Goal: Task Accomplishment & Management: Manage account settings

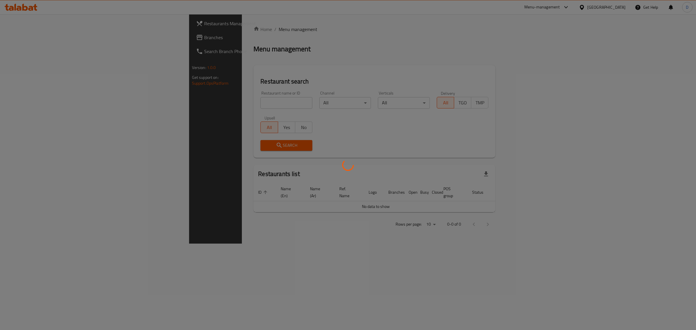
click at [216, 104] on div at bounding box center [348, 165] width 696 height 330
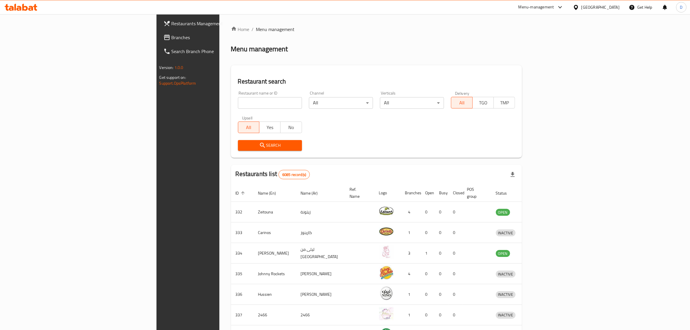
click at [238, 102] on input "search" at bounding box center [270, 103] width 64 height 12
type input "a"
type input "time out"
click at [259, 148] on icon "submit" at bounding box center [262, 145] width 7 height 7
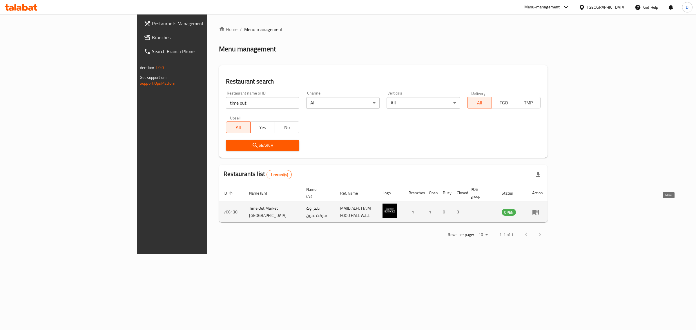
click at [539, 210] on icon "enhanced table" at bounding box center [535, 212] width 6 height 5
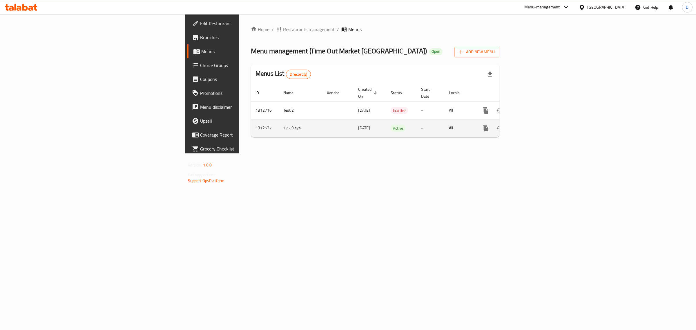
click at [251, 119] on td "1312527" at bounding box center [265, 128] width 28 height 18
click at [251, 122] on td "1312527" at bounding box center [265, 128] width 28 height 18
click at [187, 44] on link "Branches" at bounding box center [244, 37] width 114 height 14
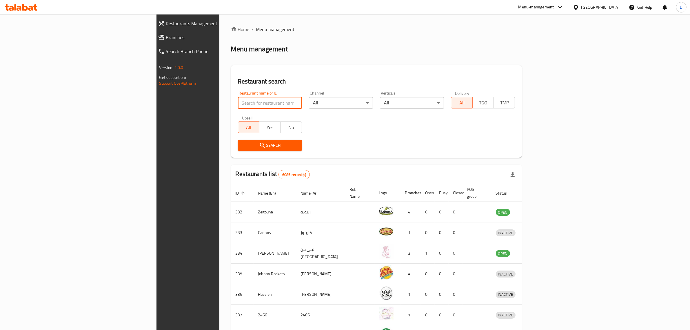
click at [238, 104] on input "search" at bounding box center [270, 103] width 64 height 12
type input "Vibes"
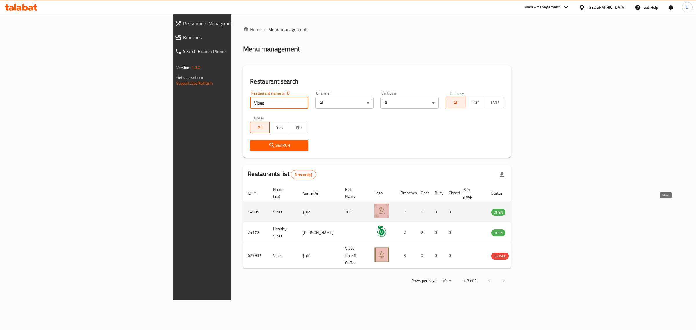
click at [532, 208] on link "enhanced table" at bounding box center [527, 211] width 11 height 7
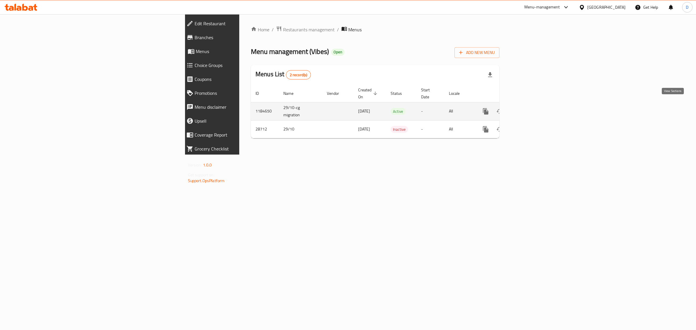
click at [530, 109] on icon "enhanced table" at bounding box center [527, 111] width 5 height 5
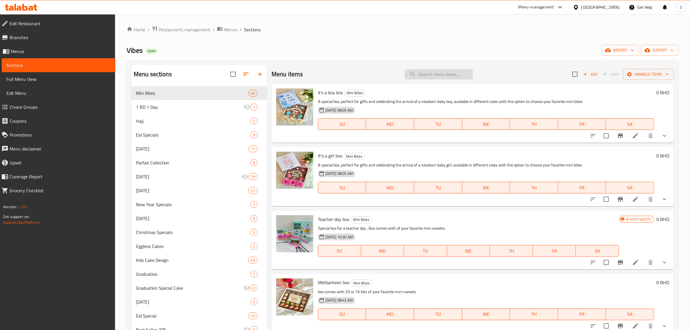
click at [452, 74] on input "search" at bounding box center [439, 74] width 68 height 10
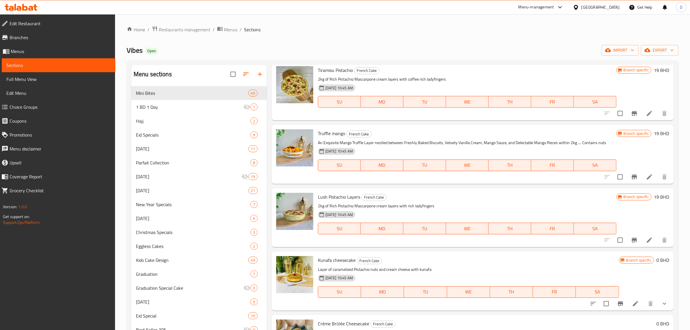
scroll to position [2139, 0]
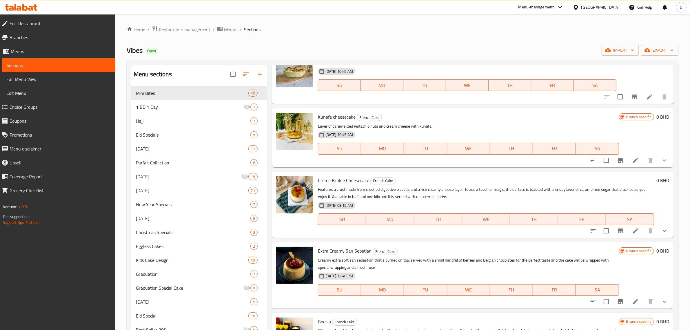
type input "Cre"
click at [73, 102] on link "Choice Groups" at bounding box center [56, 107] width 119 height 14
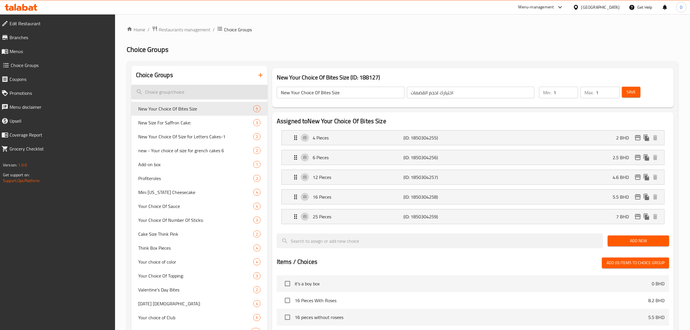
click at [224, 90] on input "search" at bounding box center [199, 92] width 136 height 15
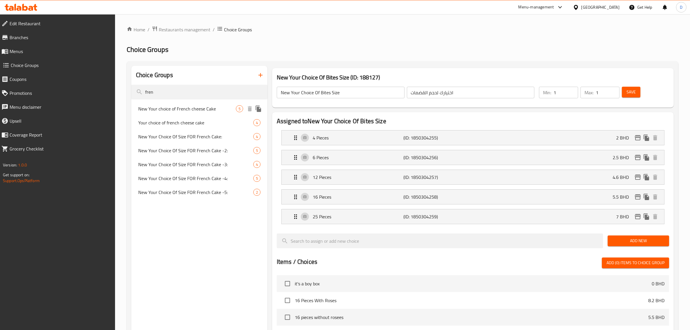
type input "fren"
click at [216, 108] on span "New Your choice of French cheese Cake" at bounding box center [187, 108] width 98 height 7
type input "New Your choice of French cheese Cake"
type input "جديد اختيارك من التشيز كيك الفرنسي"
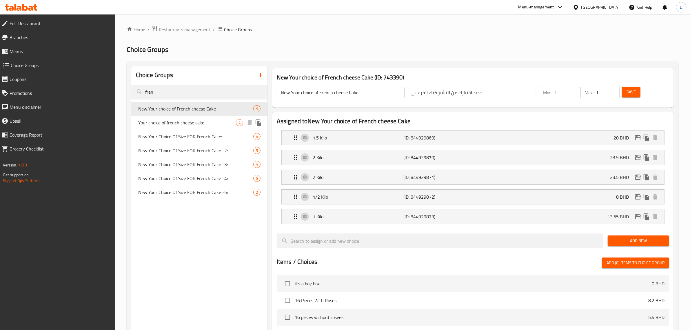
click at [206, 123] on span "Your choice of french cheese cake" at bounding box center [187, 122] width 98 height 7
type input "Your choice of french cheese cake"
type input "إختيارك من كعكة الجبن الفرنسية"
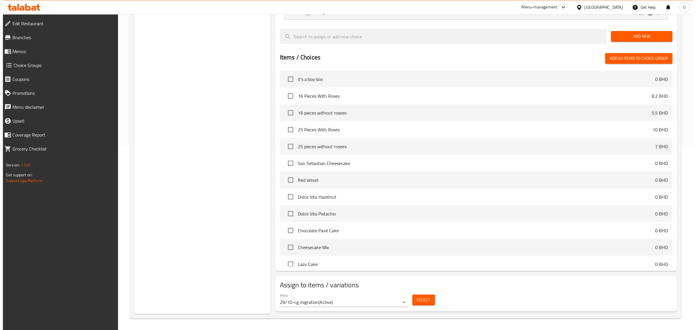
scroll to position [186, 0]
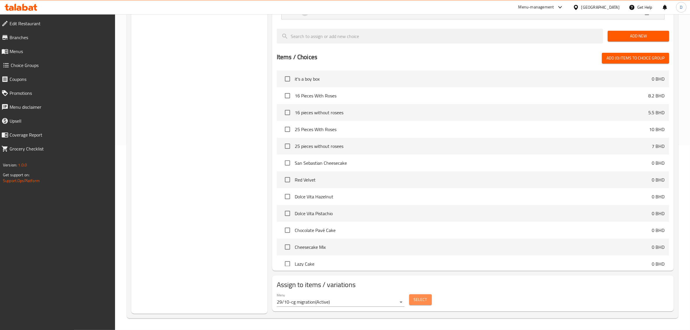
click at [419, 300] on span "Select" at bounding box center [420, 299] width 13 height 7
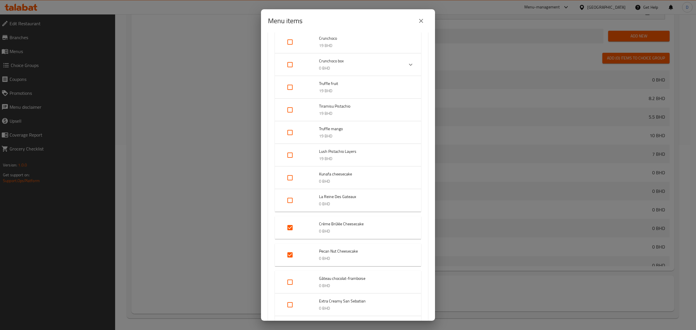
scroll to position [507, 0]
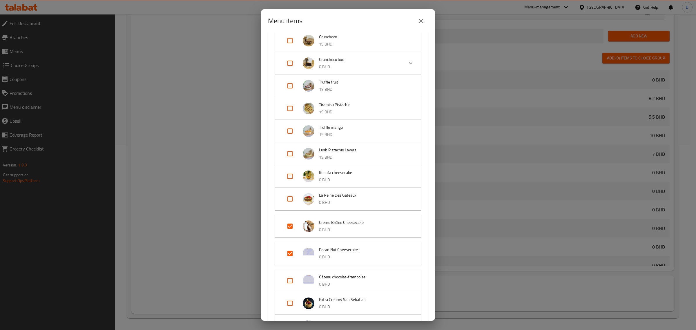
click at [287, 227] on input "Expand" at bounding box center [290, 226] width 14 height 14
checkbox input "false"
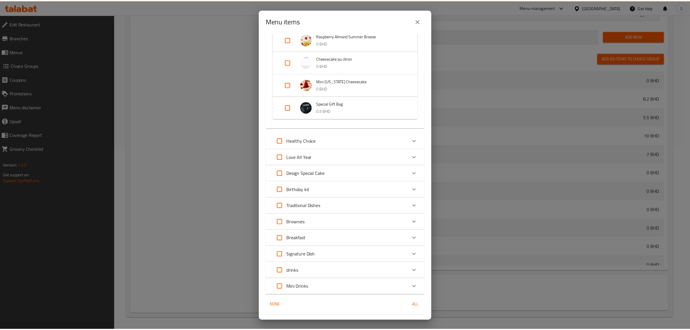
scroll to position [1272, 0]
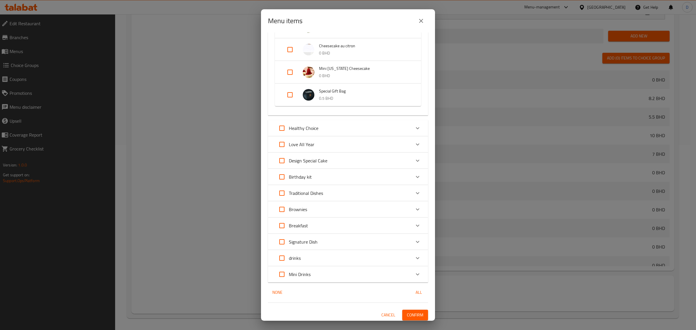
click at [421, 312] on button "Confirm" at bounding box center [415, 315] width 26 height 11
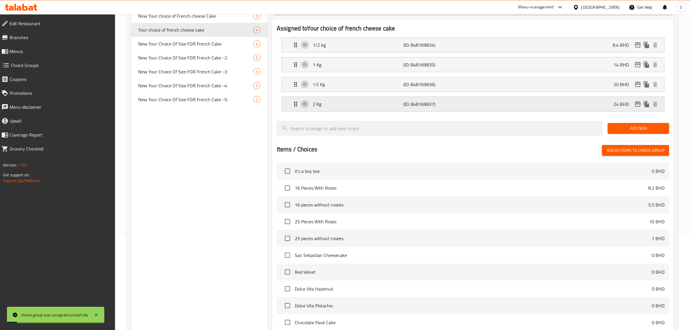
scroll to position [0, 0]
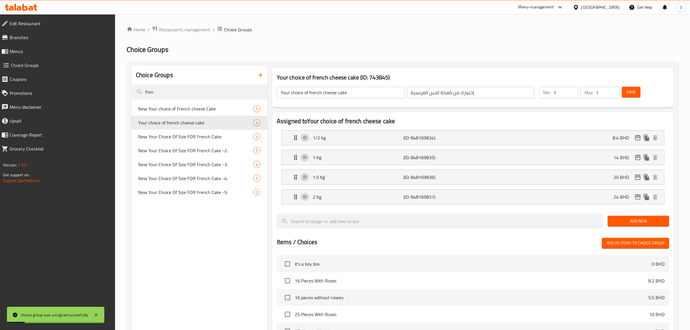
click at [626, 90] on button "Save" at bounding box center [631, 92] width 19 height 11
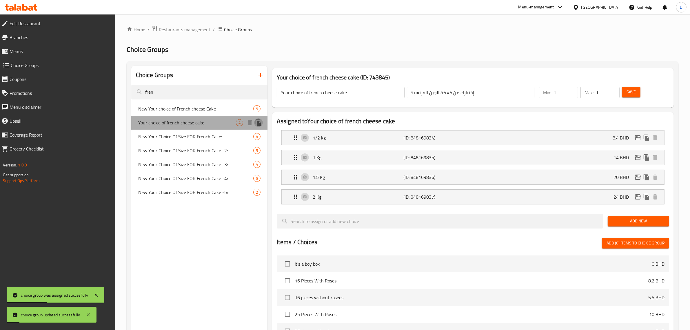
click at [260, 122] on icon "duplicate" at bounding box center [258, 122] width 7 height 7
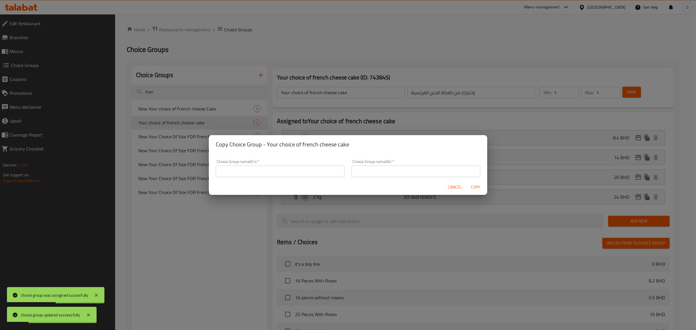
click at [261, 172] on input "text" at bounding box center [280, 172] width 129 height 12
type input "Y"
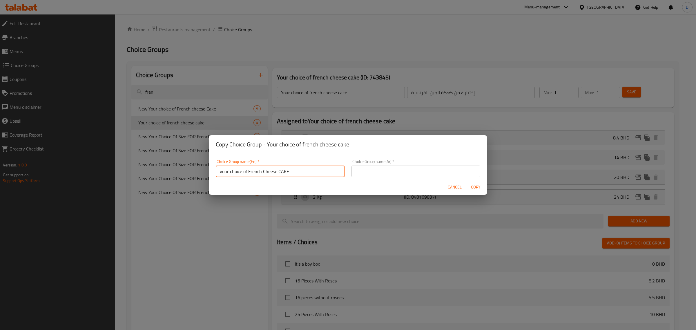
click at [291, 164] on div "Choice Group name(En)   * your choice of French Cheese CAKE Choice Group name(E…" at bounding box center [280, 168] width 129 height 18
click at [290, 172] on input "your choice of French Cheese CAKE" at bounding box center [280, 172] width 129 height 12
click at [223, 174] on input "your choice of French Cheese Cake" at bounding box center [280, 172] width 129 height 12
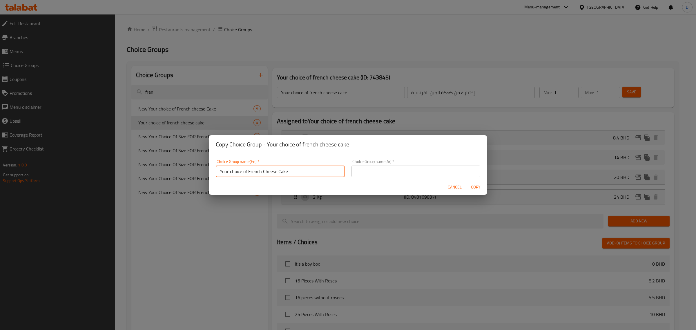
drag, startPoint x: 277, startPoint y: 173, endPoint x: 289, endPoint y: 171, distance: 12.0
click at [277, 173] on input "Your choice of French Cheese Cake" at bounding box center [280, 172] width 129 height 12
click at [289, 171] on input "Your choice of French Cheese Cake" at bounding box center [280, 172] width 129 height 12
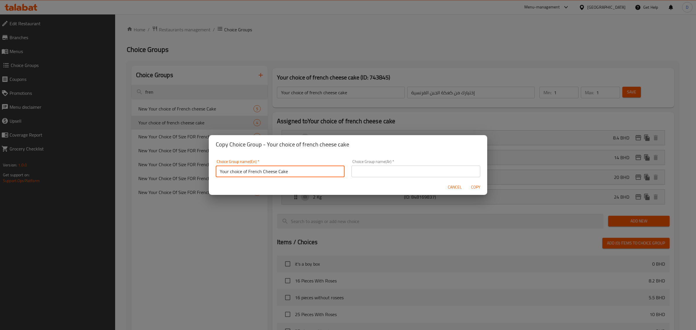
type input "Your choice of French Cheese Cake"
click at [382, 170] on input "text" at bounding box center [415, 172] width 129 height 12
paste input "اختيارك من كعكة الجبن الفرنسية"
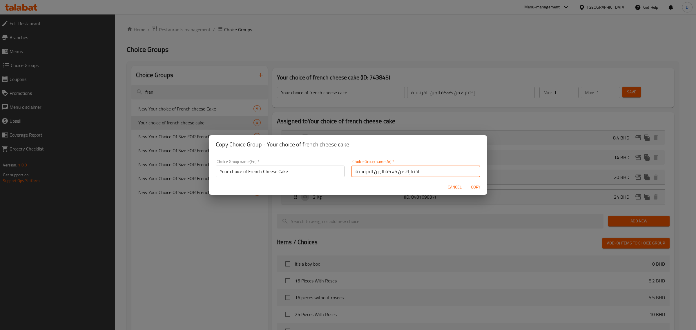
type input "اختيارك من كعكة الجبن الفرنسية"
click at [479, 190] on span "Copy" at bounding box center [476, 187] width 14 height 7
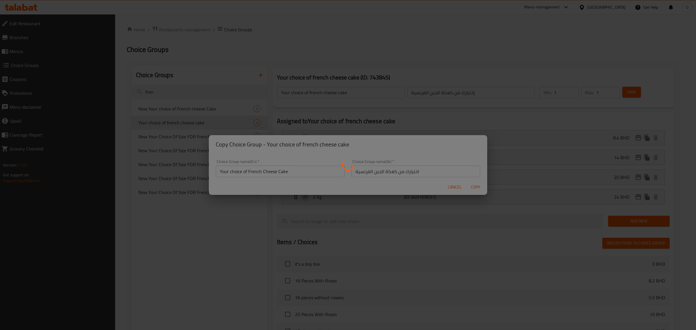
type input "Your choice of French Cheese Cake"
type input "اختيارك من كعكة الجبن الفرنسية"
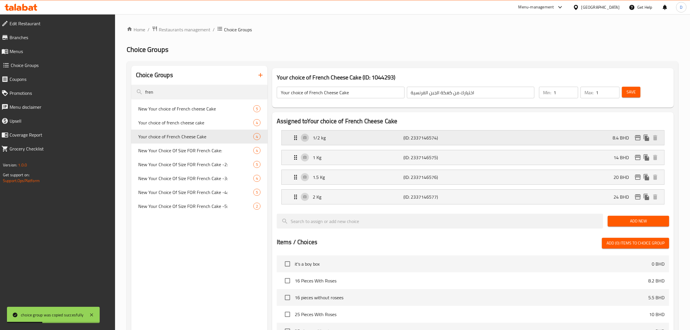
click at [551, 137] on div "1/2 kg (ID: 2337146574) 8.4 BHD" at bounding box center [474, 137] width 365 height 14
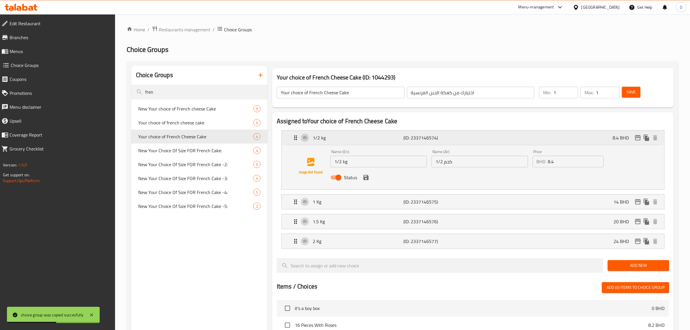
click at [638, 141] on icon "edit" at bounding box center [638, 137] width 7 height 7
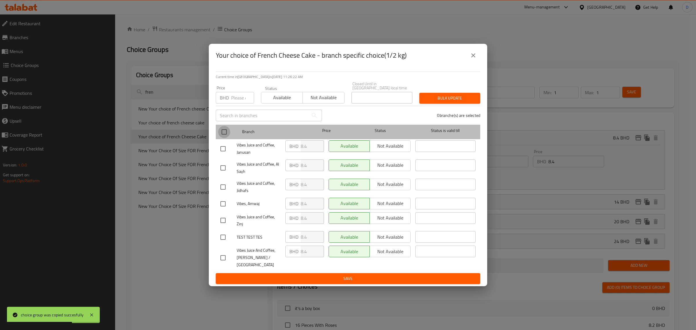
click at [224, 126] on input "checkbox" at bounding box center [224, 132] width 12 height 12
checkbox input "true"
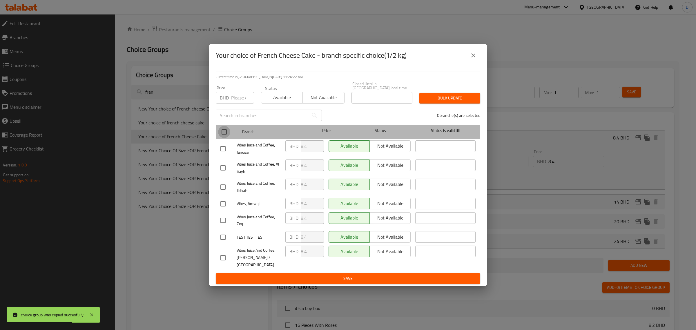
checkbox input "true"
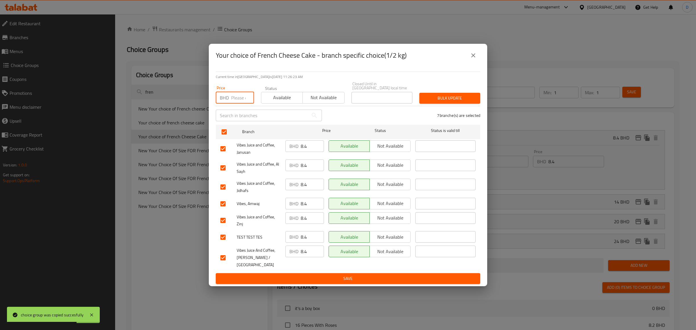
click at [235, 99] on input "number" at bounding box center [242, 98] width 23 height 12
type input "8.8"
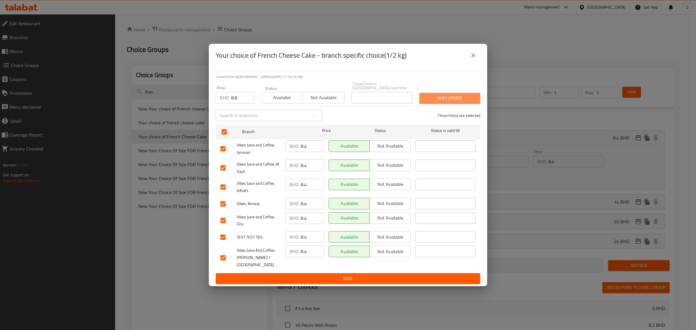
click at [435, 101] on button "Bulk update" at bounding box center [449, 98] width 61 height 11
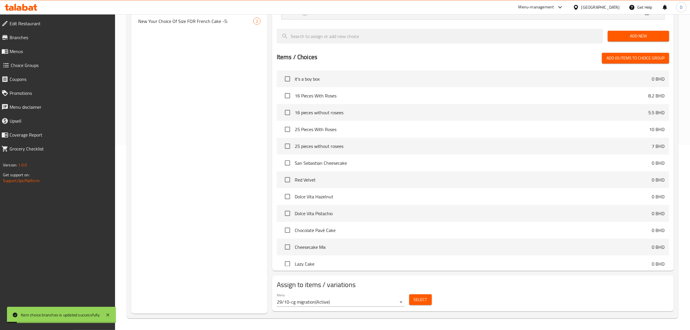
scroll to position [217, 0]
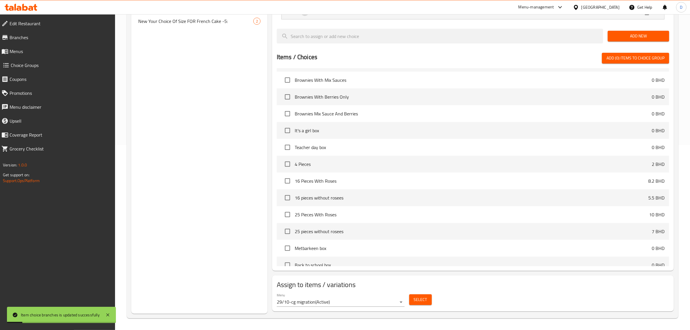
click at [434, 298] on div "Select" at bounding box center [420, 299] width 27 height 15
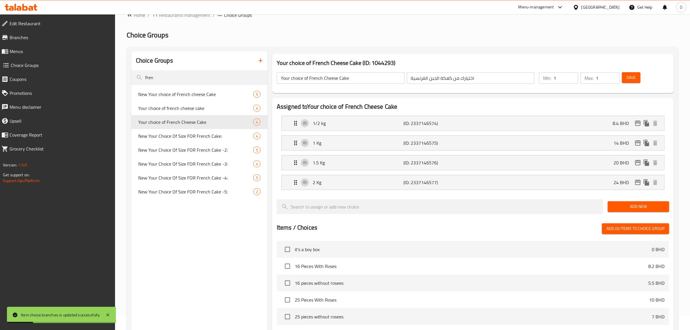
scroll to position [0, 0]
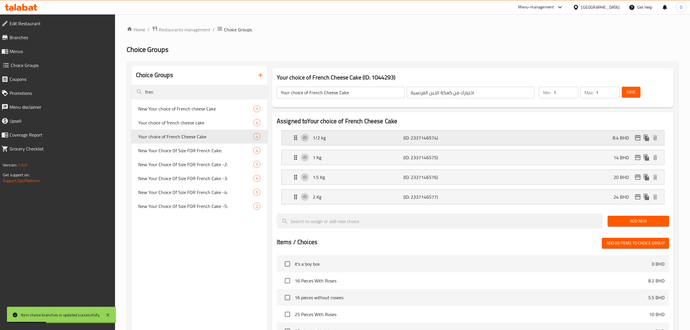
click at [411, 137] on p "(ID: 2337146574)" at bounding box center [434, 137] width 61 height 7
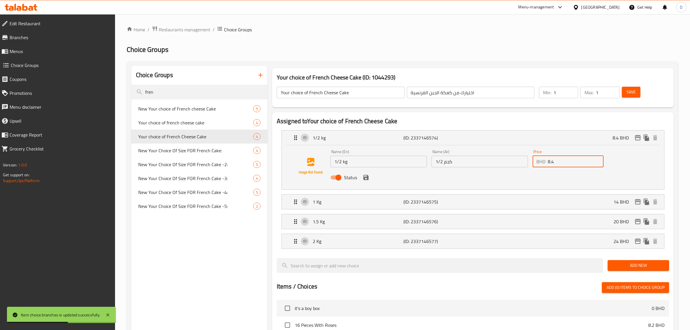
click at [570, 161] on input "8.4" at bounding box center [576, 162] width 56 height 12
click at [365, 178] on icon "save" at bounding box center [366, 177] width 7 height 7
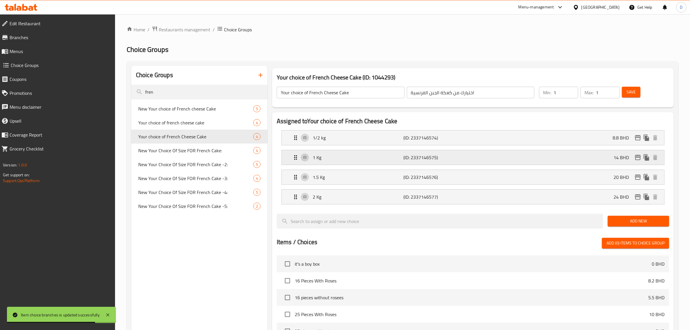
type input "8.8"
click at [639, 138] on icon "edit" at bounding box center [638, 137] width 7 height 7
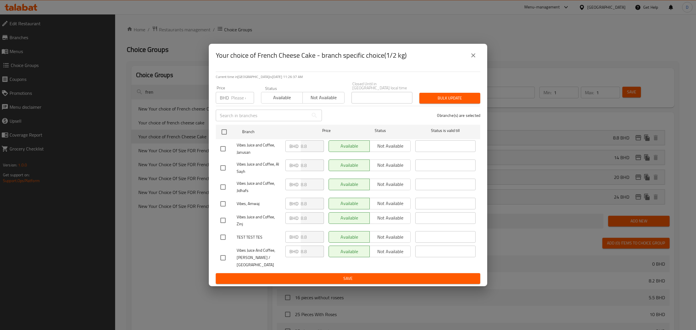
click at [477, 58] on button "close" at bounding box center [473, 55] width 14 height 14
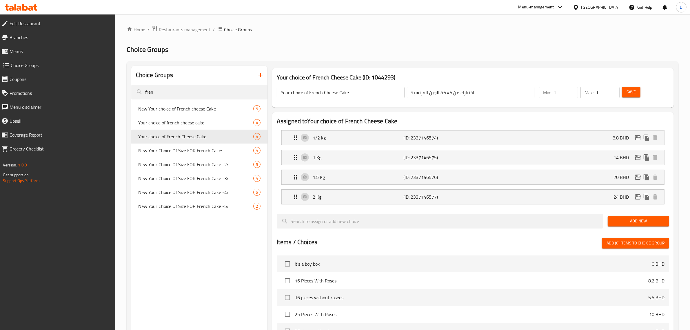
click at [625, 94] on button "Save" at bounding box center [631, 92] width 19 height 11
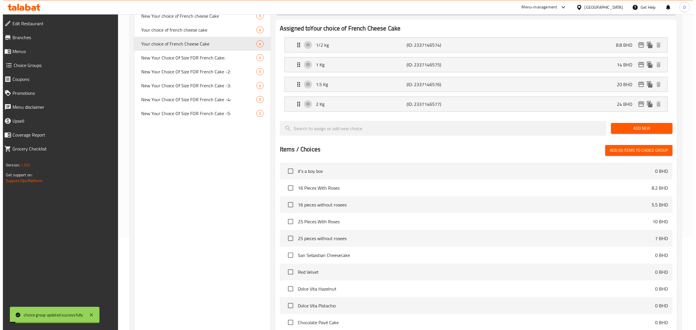
scroll to position [186, 0]
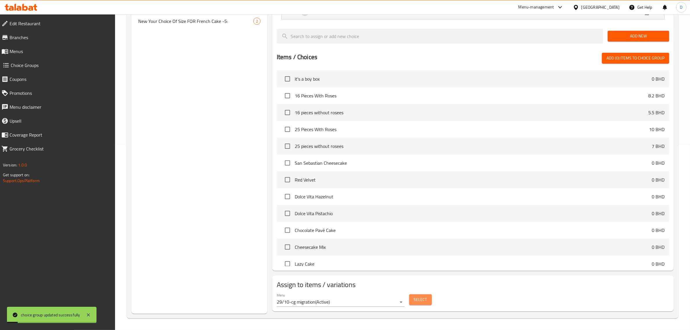
click at [427, 300] on button "Select" at bounding box center [420, 299] width 23 height 11
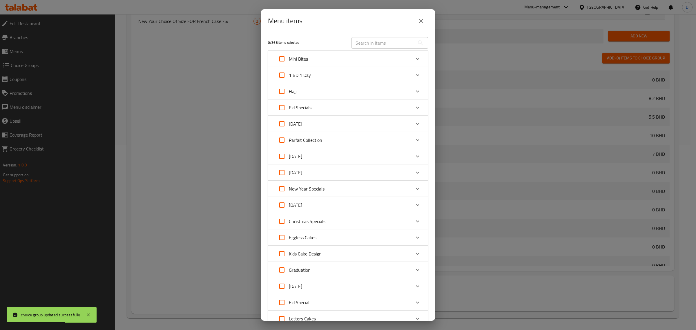
click at [380, 45] on input "text" at bounding box center [382, 43] width 63 height 12
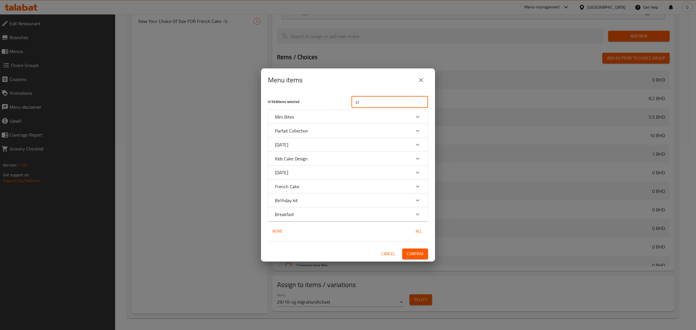
type input "cr"
click at [317, 190] on div "French Cake" at bounding box center [348, 186] width 160 height 14
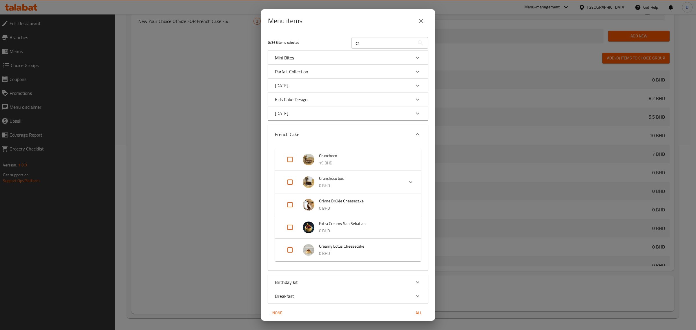
click at [294, 204] on input "Expand" at bounding box center [290, 205] width 14 height 14
checkbox input "true"
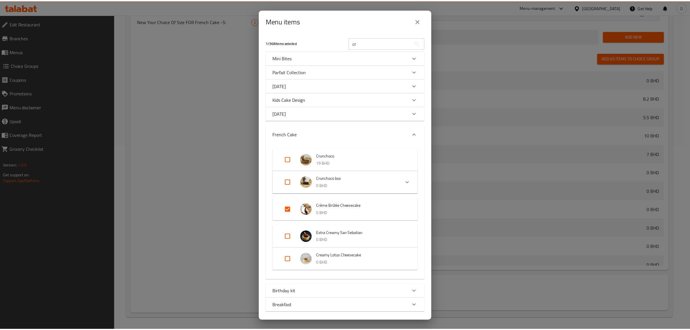
scroll to position [31, 0]
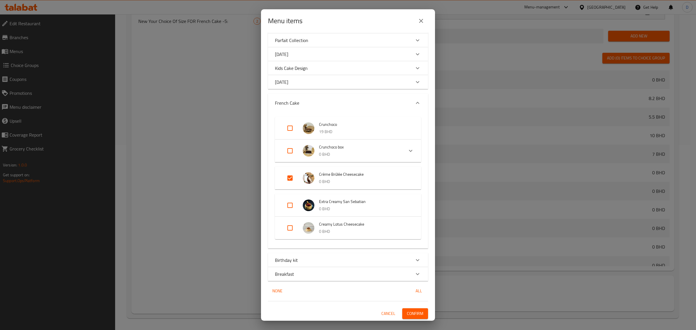
click at [407, 315] on span "Confirm" at bounding box center [415, 313] width 17 height 7
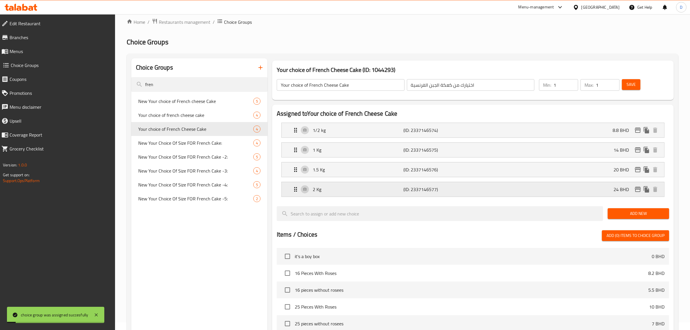
scroll to position [0, 0]
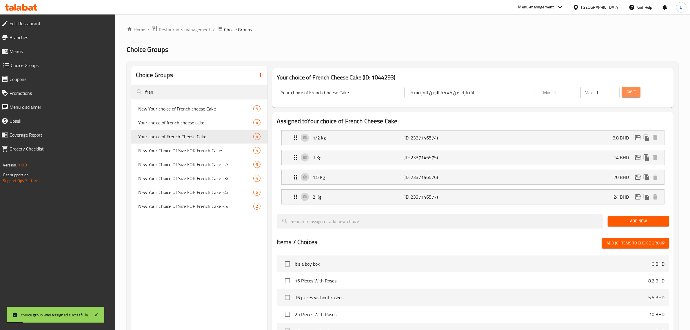
click at [639, 91] on button "Save" at bounding box center [631, 92] width 19 height 11
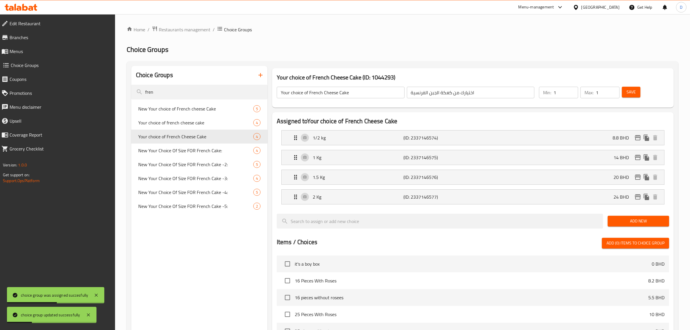
click at [632, 91] on span "Save" at bounding box center [631, 91] width 9 height 7
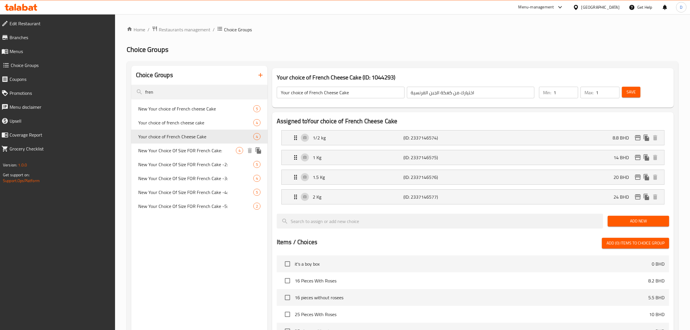
drag, startPoint x: 227, startPoint y: 147, endPoint x: 226, endPoint y: 142, distance: 5.0
click at [227, 147] on span "New Your Choice Of Size FOR French Cake:" at bounding box center [187, 150] width 98 height 7
click at [226, 140] on div "Your choice of French Cheese Cake 4" at bounding box center [199, 137] width 136 height 14
type input "Your choice of French Cheese Cake"
type input "اختيارك من كعكة الجبن الفرنسية"
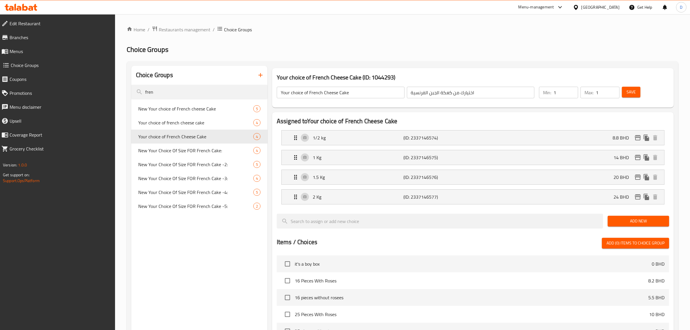
click at [548, 4] on div "Menu-management" at bounding box center [537, 7] width 36 height 7
click at [179, 26] on div "Home / Restaurants management / Choice Groups Choice Groups Choice Groups fren …" at bounding box center [402, 264] width 575 height 501
click at [179, 26] on span "Restaurants management" at bounding box center [185, 29] width 52 height 7
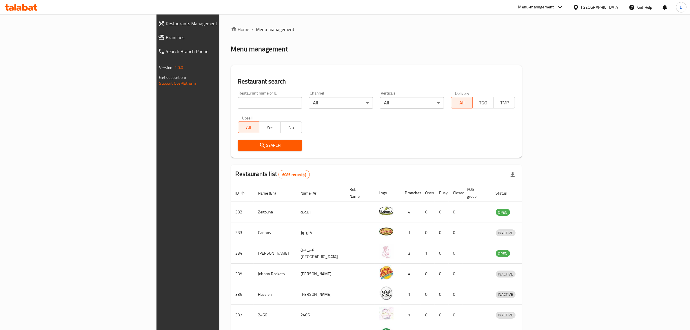
click at [238, 101] on input "search" at bounding box center [270, 103] width 64 height 12
type input "alreef"
click at [243, 147] on span "Search" at bounding box center [270, 145] width 55 height 7
